Goal: Check status: Check status

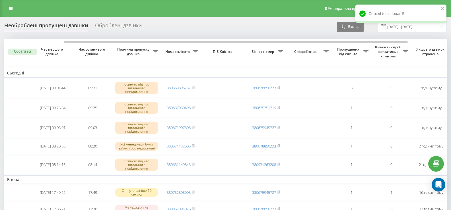
scroll to position [0, 34]
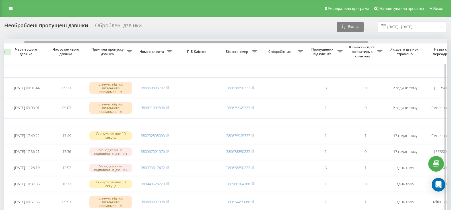
scroll to position [0, 26]
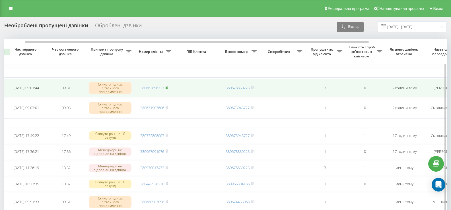
click at [167, 88] on rect at bounding box center [166, 88] width 2 height 3
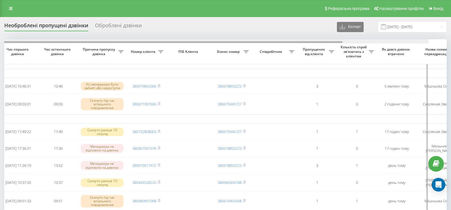
scroll to position [0, 46]
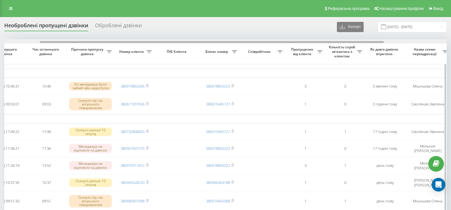
drag, startPoint x: 229, startPoint y: 42, endPoint x: 265, endPoint y: 42, distance: 35.8
click at [265, 42] on div at bounding box center [212, 42] width 344 height 2
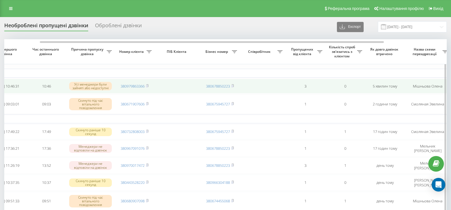
click at [149, 87] on td "380979863366" at bounding box center [135, 86] width 40 height 15
click at [148, 88] on rect at bounding box center [147, 86] width 2 height 3
